Goal: Transaction & Acquisition: Purchase product/service

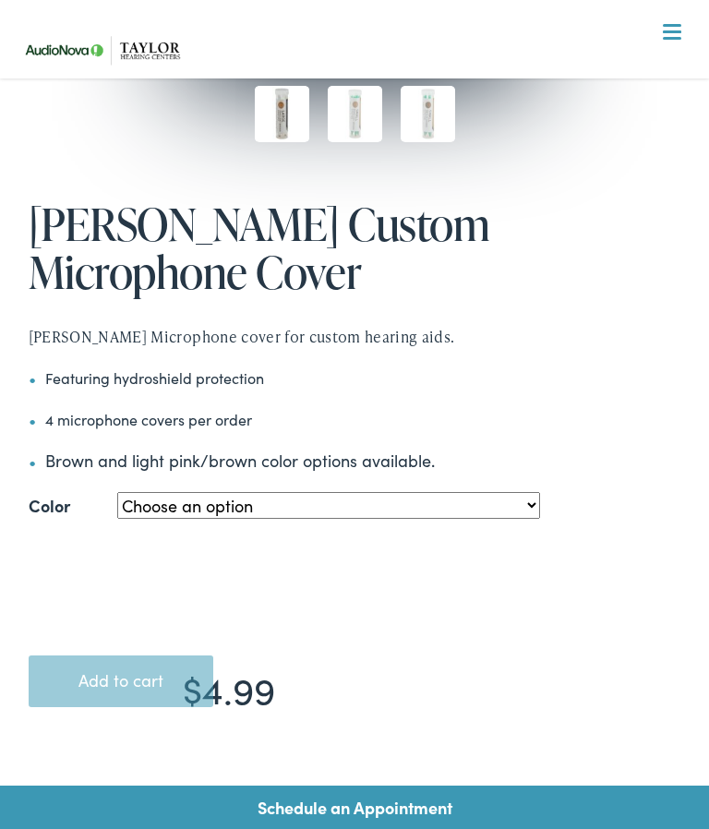
scroll to position [601, 0]
click at [535, 493] on select "Choose an option Large - Pink/Light Brown Small - Pink/Light Brown Small – Medi…" at bounding box center [328, 506] width 422 height 27
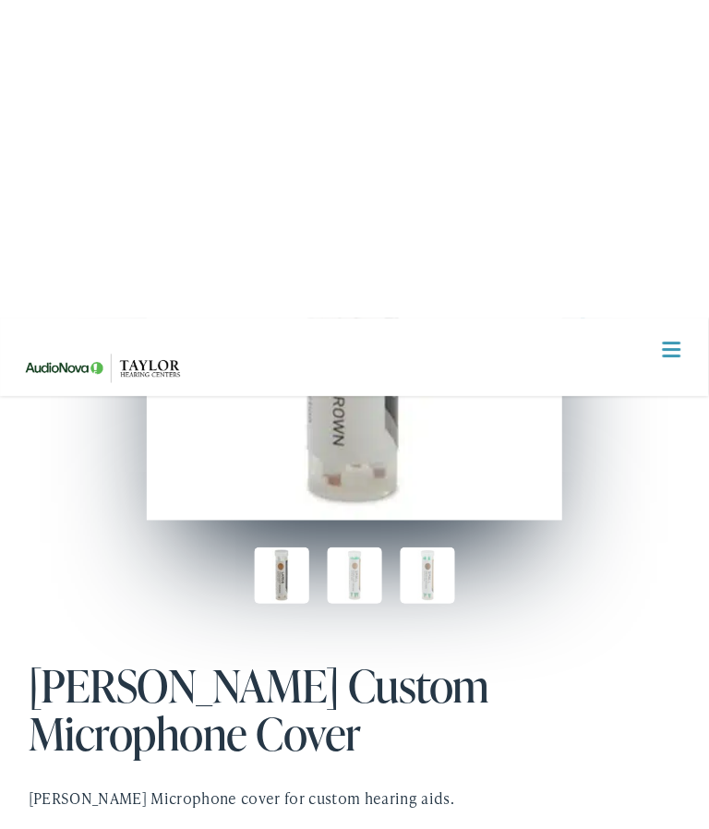
scroll to position [0, 0]
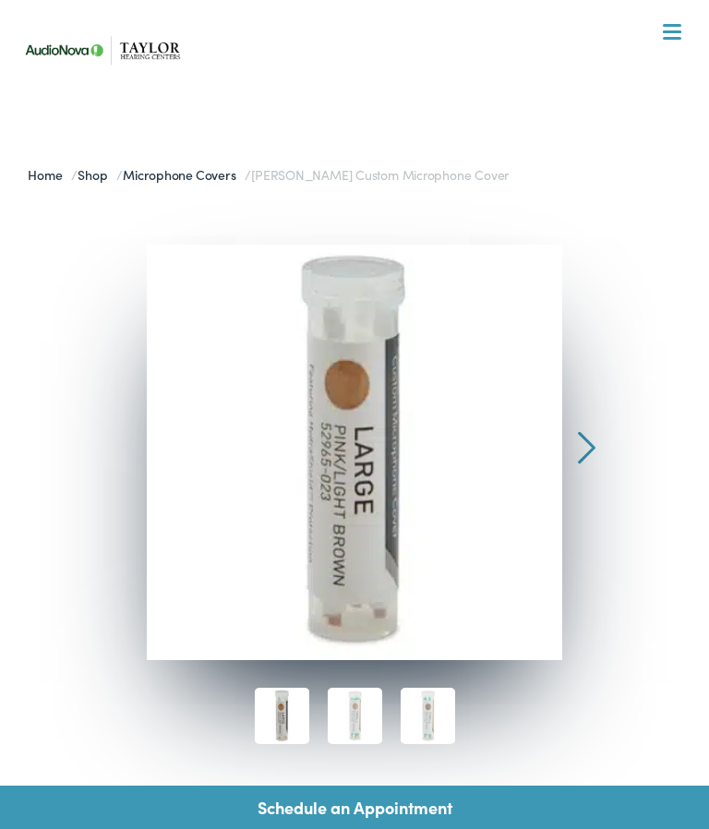
click at [593, 441] on div at bounding box center [587, 358] width 18 height 226
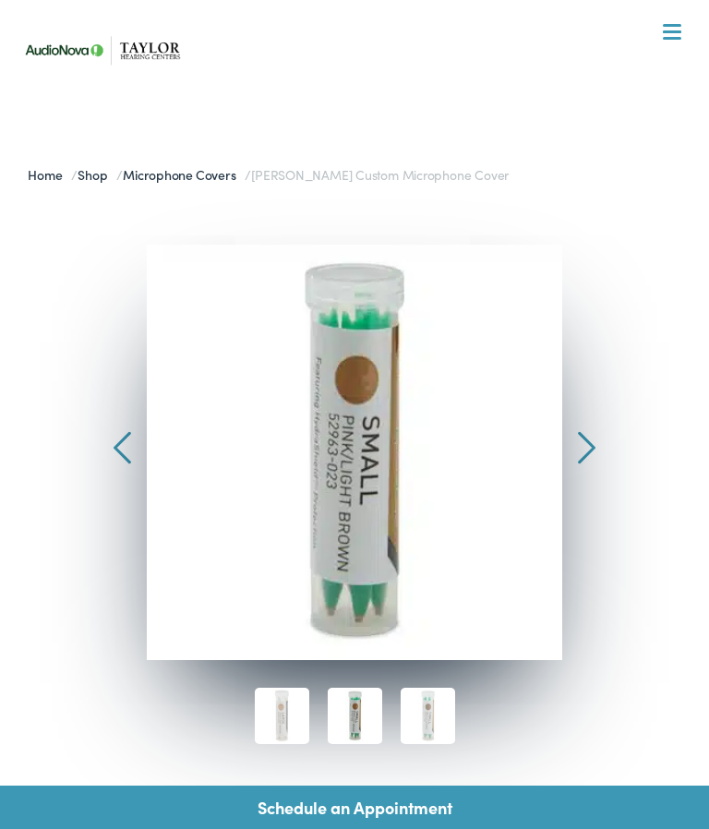
click at [591, 448] on div at bounding box center [587, 358] width 18 height 226
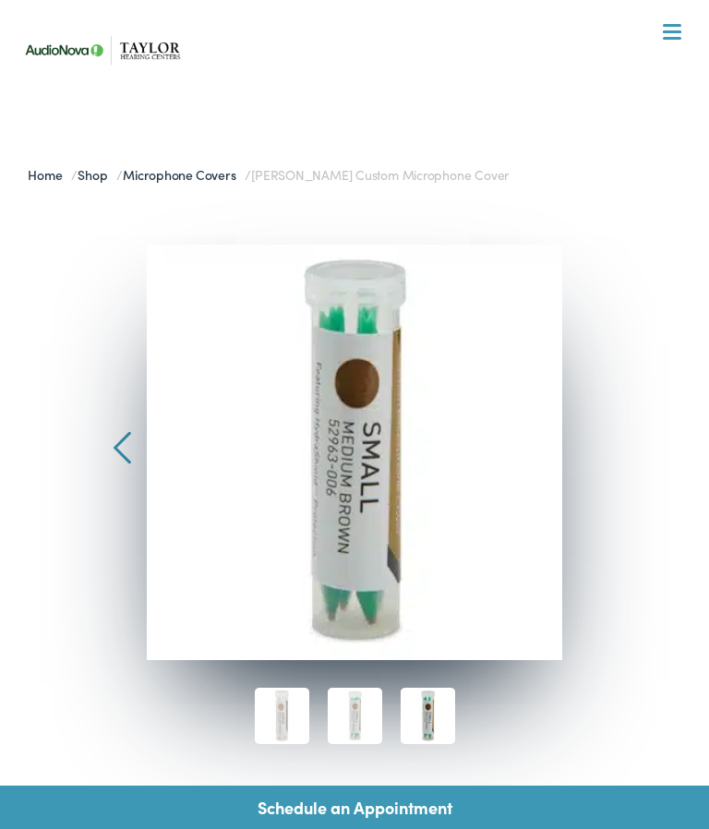
click at [123, 435] on div at bounding box center [122, 358] width 18 height 226
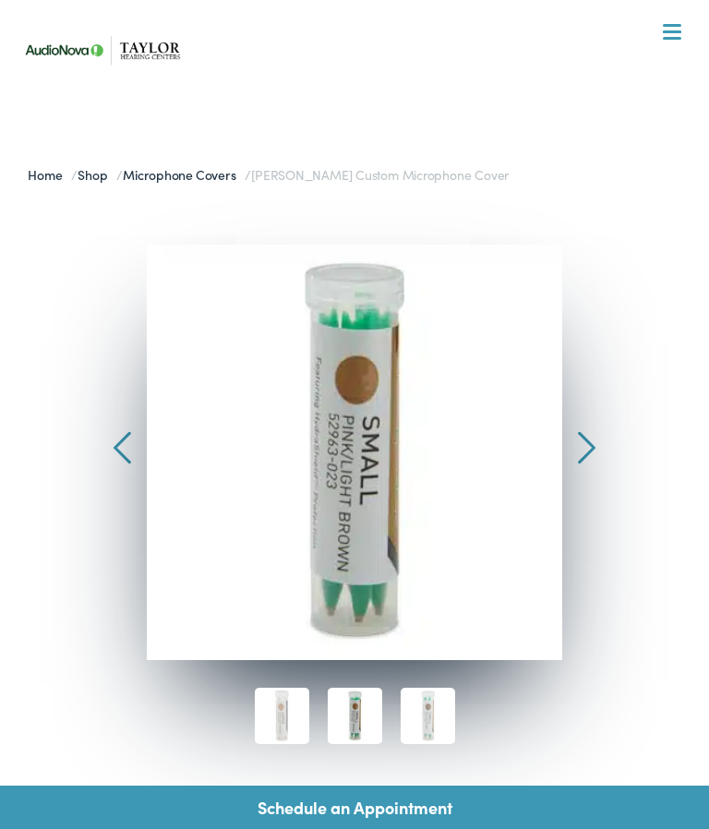
click at [128, 441] on div at bounding box center [122, 358] width 18 height 226
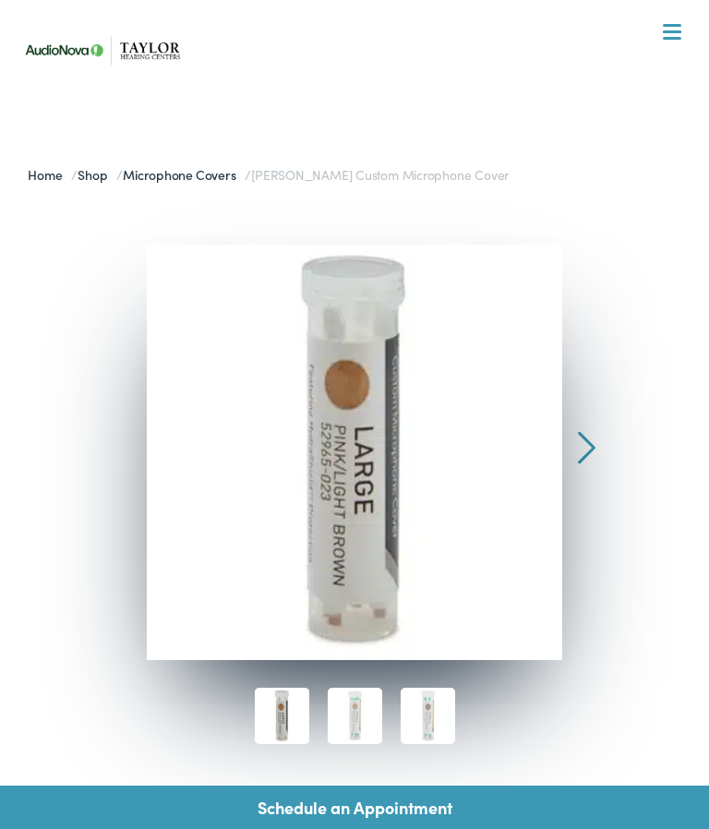
click at [593, 436] on div at bounding box center [587, 358] width 18 height 226
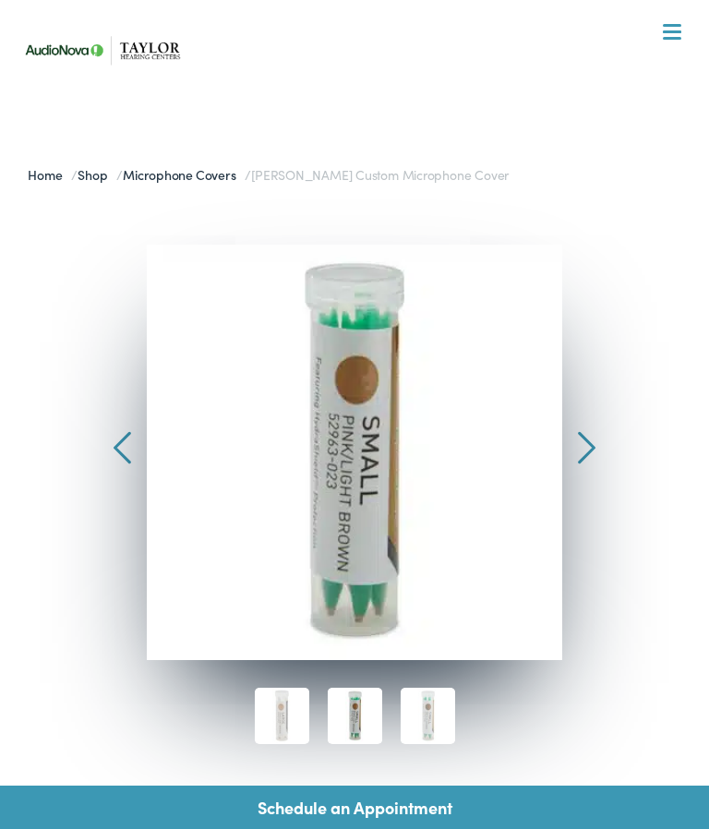
click at [682, 31] on nav "What We Offer Comprehensive & Holistic Care Hearing Testing & Evaluation Hearin…" at bounding box center [354, 189] width 680 height 379
click at [681, 35] on nav "What We Offer Comprehensive & Holistic Care Hearing Testing & Evaluation Hearin…" at bounding box center [354, 189] width 680 height 379
click at [681, 33] on nav "What We Offer Comprehensive & Holistic Care Hearing Testing & Evaluation Hearin…" at bounding box center [354, 189] width 680 height 379
click at [684, 41] on nav "What We Offer Comprehensive & Holistic Care Hearing Testing & Evaluation Hearin…" at bounding box center [354, 189] width 680 height 379
click at [686, 39] on nav "What We Offer Comprehensive & Holistic Care Hearing Testing & Evaluation Hearin…" at bounding box center [354, 189] width 680 height 379
